Goal: Transaction & Acquisition: Purchase product/service

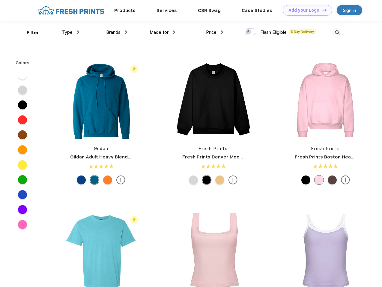
click at [305, 10] on link "Add your Logo Design Tool" at bounding box center [306, 10] width 49 height 10
click at [0, 0] on div "Design Tool" at bounding box center [0, 0] width 0 height 0
click at [321, 10] on link "Add your Logo Design Tool" at bounding box center [306, 10] width 49 height 10
click at [29, 33] on div "Filter" at bounding box center [33, 32] width 12 height 7
click at [71, 32] on span "Type" at bounding box center [67, 32] width 10 height 5
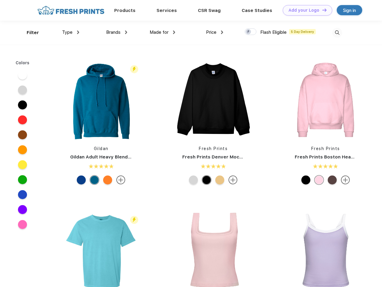
click at [116, 32] on span "Brands" at bounding box center [113, 32] width 14 height 5
click at [162, 32] on span "Made for" at bounding box center [158, 32] width 19 height 5
click at [214, 32] on span "Price" at bounding box center [211, 32] width 10 height 5
click at [250, 32] on div at bounding box center [250, 31] width 12 height 7
click at [248, 32] on input "checkbox" at bounding box center [246, 30] width 4 height 4
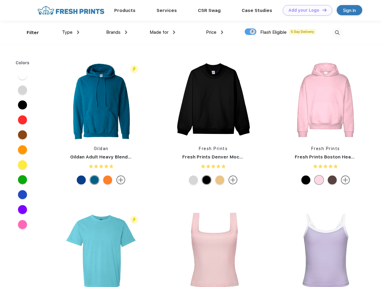
click at [337, 33] on img at bounding box center [337, 33] width 10 height 10
